Goal: Unclear

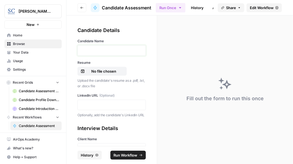
click at [100, 52] on p at bounding box center [111, 51] width 61 height 6
click at [98, 106] on p at bounding box center [111, 105] width 61 height 6
